Goal: Find specific page/section: Find specific page/section

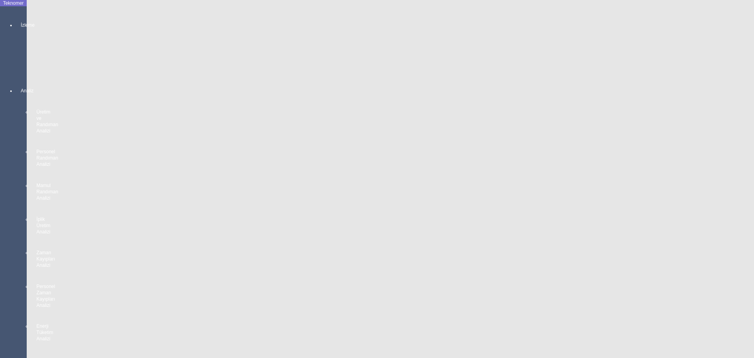
scroll to position [1411, 0]
click at [0, 244] on body "Teknomer İzleme MAKİNE YERLEŞİM PLANI Analiz Üretim ve Randıman Analizi Persone…" at bounding box center [377, 179] width 754 height 358
click at [0, 229] on body "Teknomer İzleme MAKİNE YERLEŞİM PLANI Analiz Üretim ve Randıman Analizi Persone…" at bounding box center [377, 179] width 754 height 358
click at [0, 216] on body "Teknomer İzleme MAKİNE YERLEŞİM PLANI Analiz Üretim ve Randıman Analizi Persone…" at bounding box center [377, 179] width 754 height 358
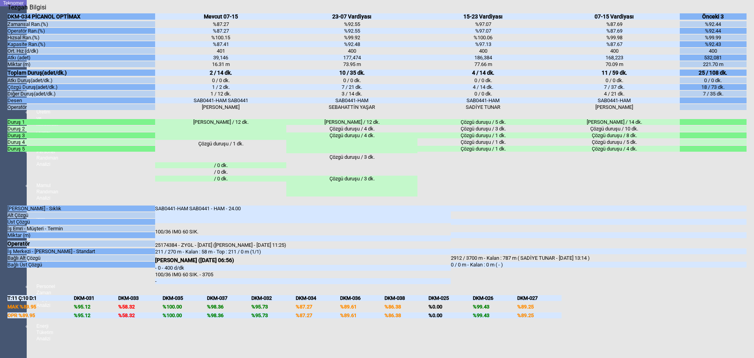
click at [0, 203] on body "Teknomer İzleme MAKİNE YERLEŞİM PLANI Analiz Üretim ve Randıman Analizi Persone…" at bounding box center [377, 179] width 754 height 358
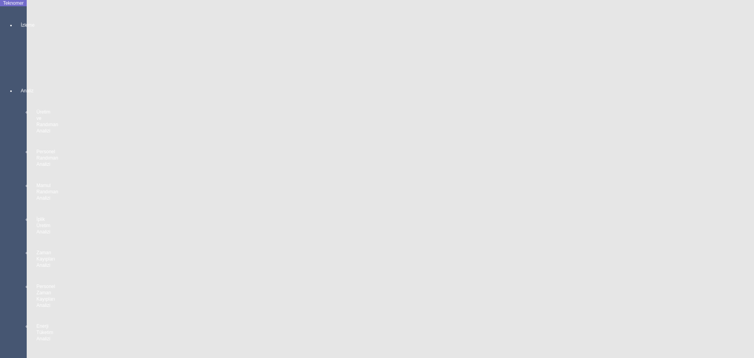
scroll to position [236, 0]
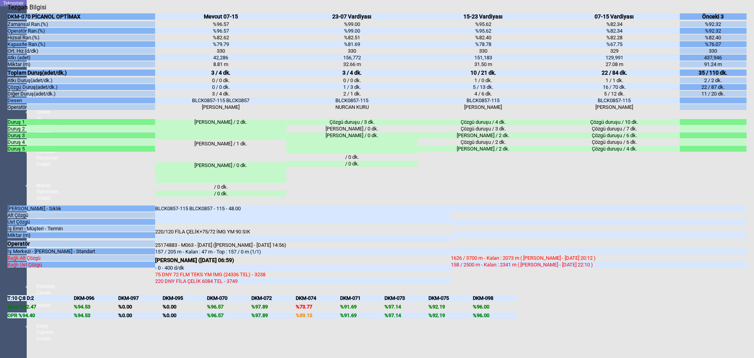
drag, startPoint x: 160, startPoint y: 219, endPoint x: 276, endPoint y: 218, distance: 115.9
click at [276, 249] on div "157 / 205 m - Kalan : 47 m - Top : 157 / 0 m (1/1)" at bounding box center [303, 252] width 296 height 6
drag, startPoint x: 165, startPoint y: 220, endPoint x: 205, endPoint y: 219, distance: 40.1
click at [205, 249] on div "157 / 205 m - Kalan : 47 m - Top : 157 / 0 m (1/1)" at bounding box center [303, 252] width 296 height 6
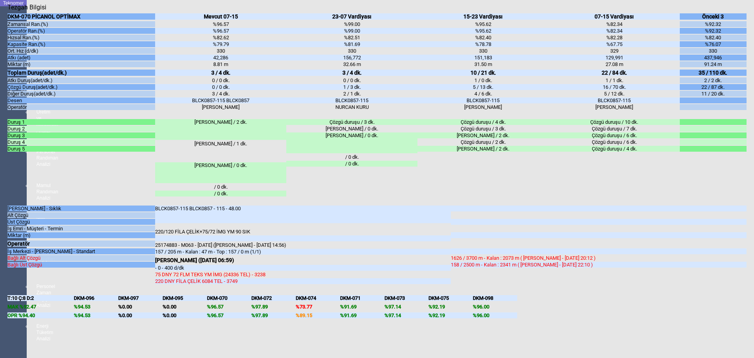
click at [220, 242] on div "25174883 - M063 - [DATE] ([PERSON_NAME] - [DATE] 14:56)" at bounding box center [303, 245] width 296 height 6
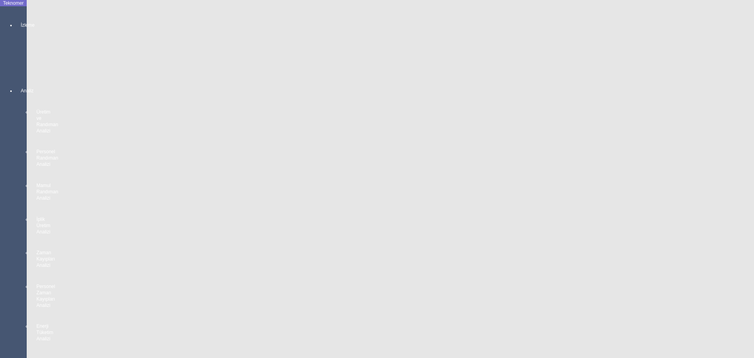
click at [2, 195] on body "Teknomer İzleme MAKİNE YERLEŞİM PLANI Analiz Üretim ve Randıman Analizi Persone…" at bounding box center [377, 179] width 754 height 358
